Goal: Find specific page/section

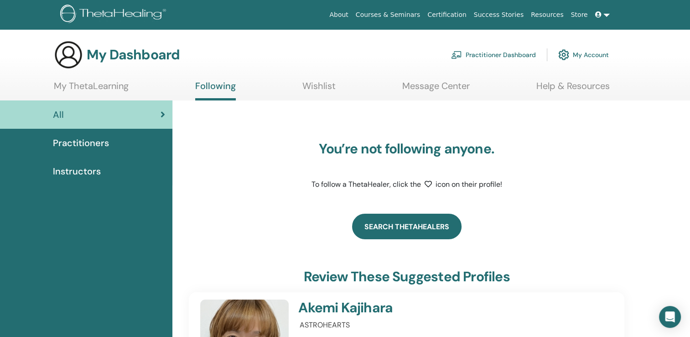
click at [391, 231] on link "Search ThetaHealers" at bounding box center [407, 227] width 110 height 26
click at [374, 226] on link "Search ThetaHealers" at bounding box center [407, 227] width 110 height 26
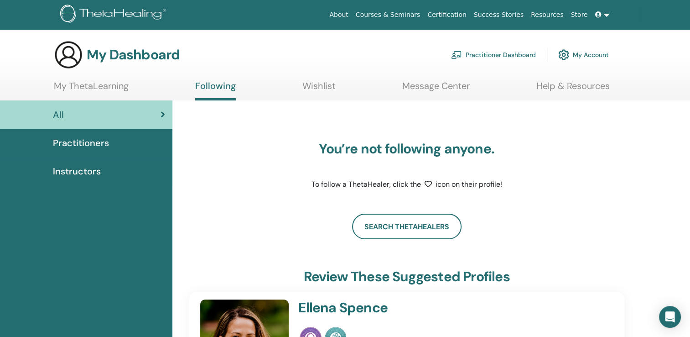
click at [563, 54] on img at bounding box center [564, 55] width 11 height 16
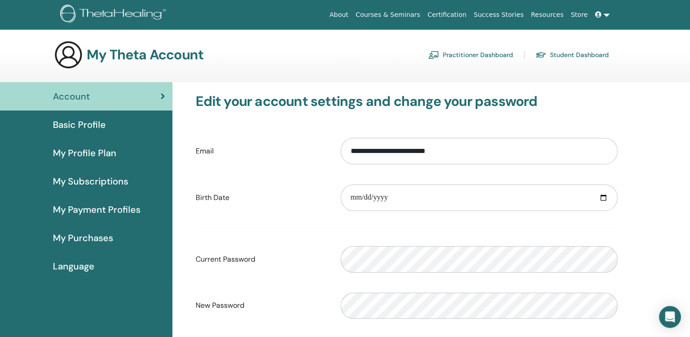
drag, startPoint x: 78, startPoint y: 270, endPoint x: 232, endPoint y: 164, distance: 187.0
click at [232, 164] on div "**********" at bounding box center [407, 150] width 436 height 39
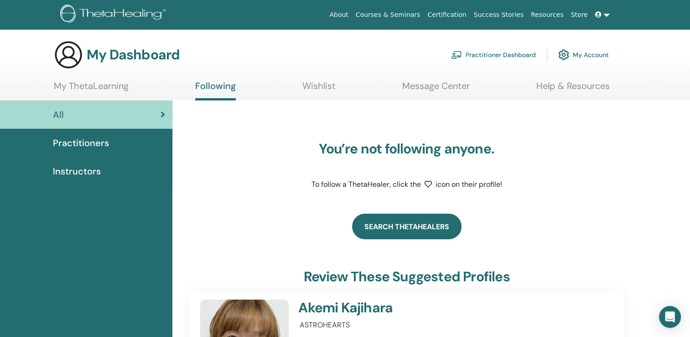
click at [415, 222] on link "Search ThetaHealers" at bounding box center [407, 227] width 110 height 26
